Goal: Book appointment/travel/reservation

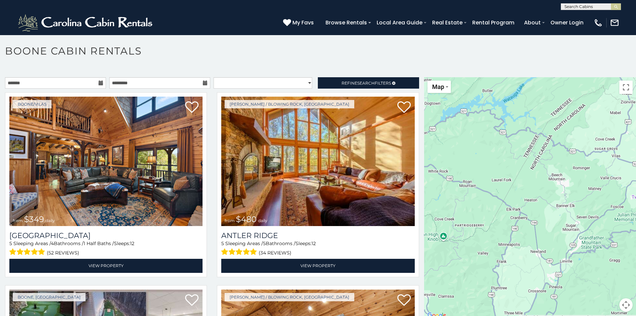
scroll to position [4, 0]
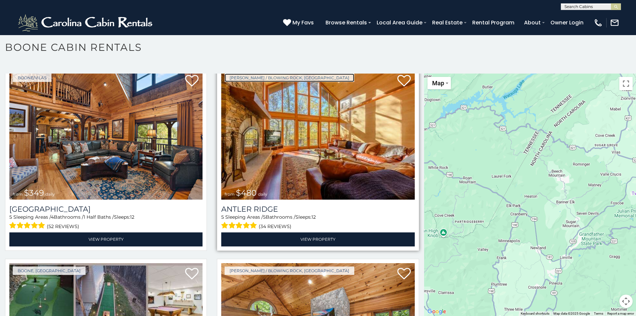
click at [236, 76] on link "[PERSON_NAME] / Blowing Rock, [GEOGRAPHIC_DATA]" at bounding box center [289, 77] width 130 height 8
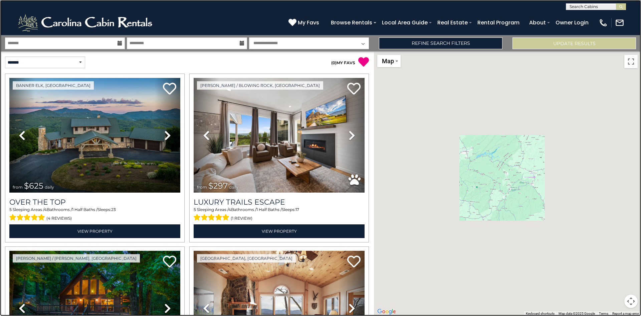
click at [134, 125] on link at bounding box center [320, 158] width 641 height 316
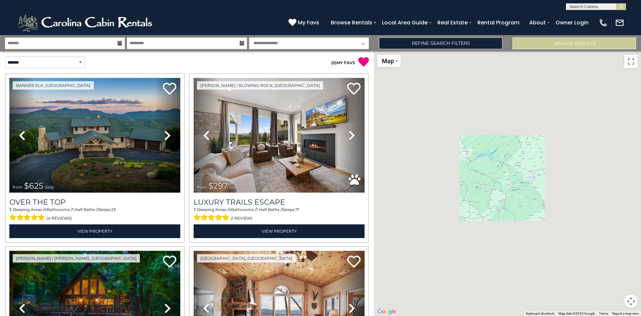
scroll to position [2077, 0]
